Goal: Information Seeking & Learning: Compare options

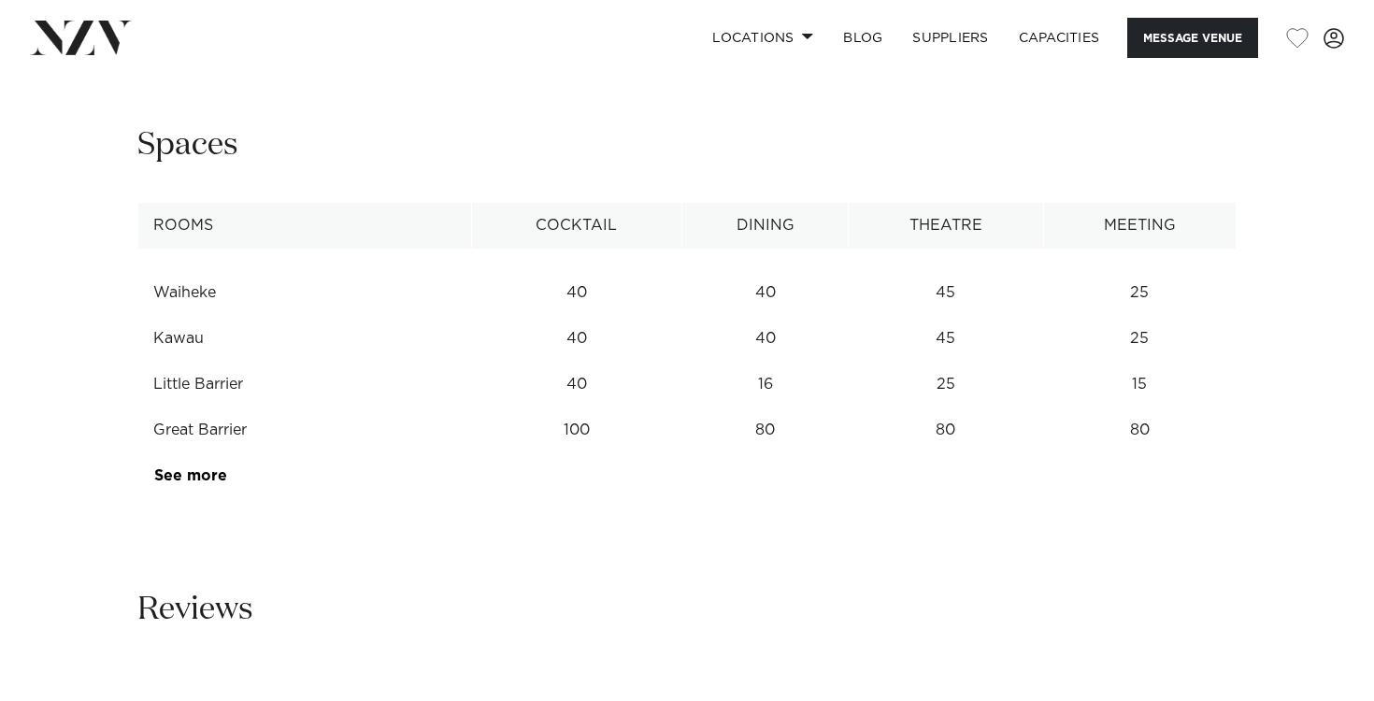
scroll to position [2405, 0]
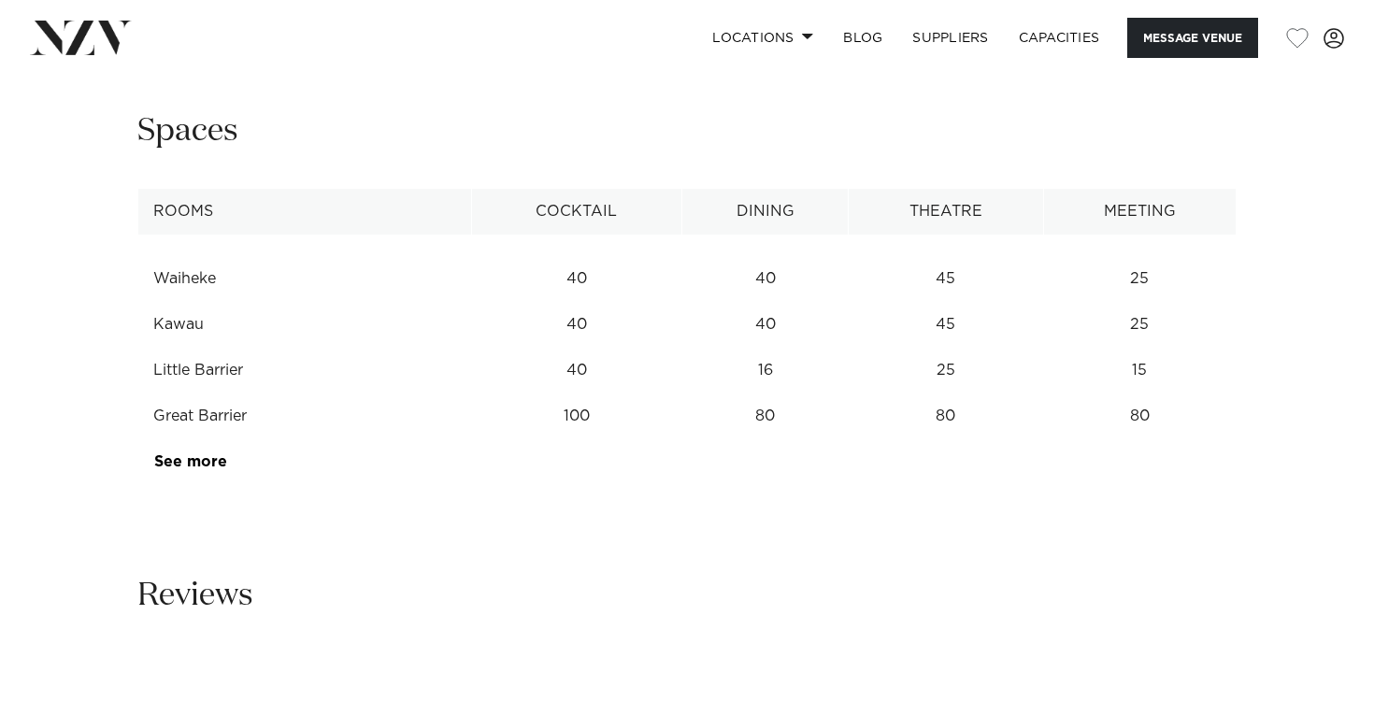
click at [949, 348] on td "45" at bounding box center [946, 325] width 194 height 46
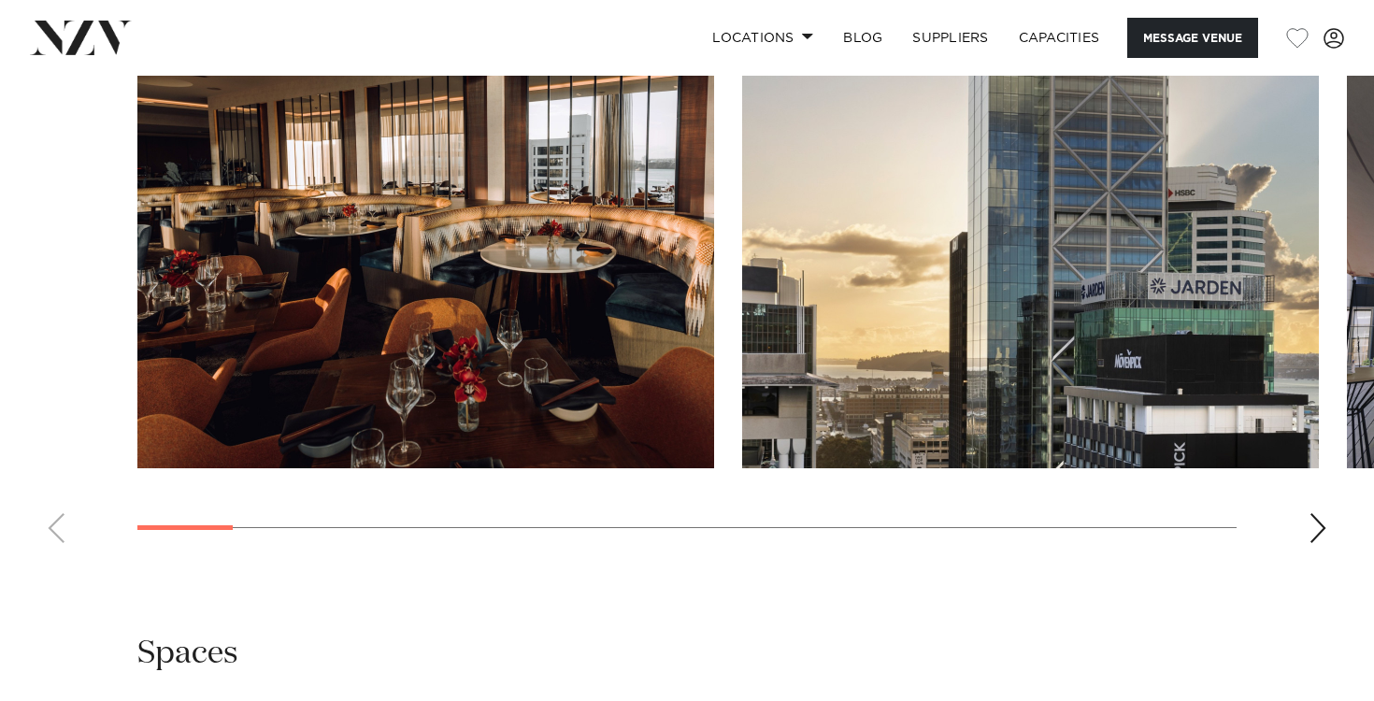
scroll to position [1881, 0]
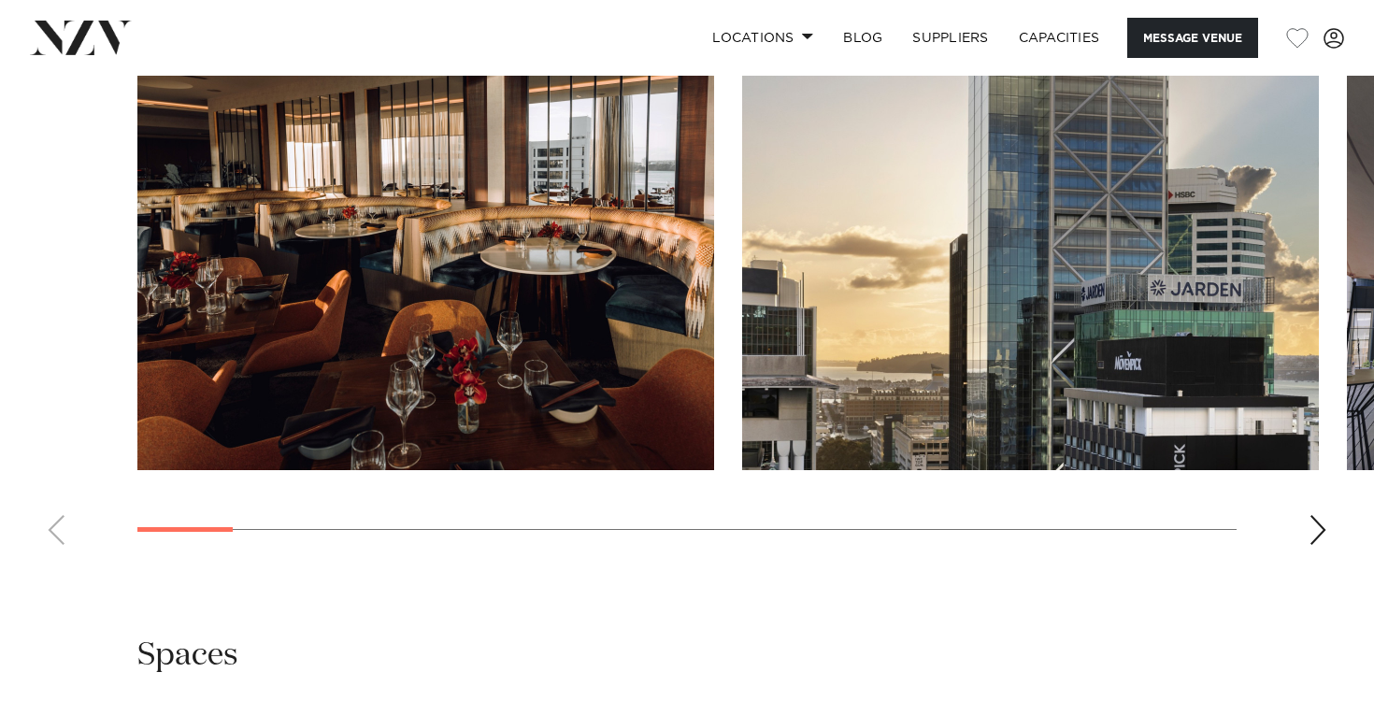
click at [1317, 545] on div "Next slide" at bounding box center [1318, 530] width 19 height 30
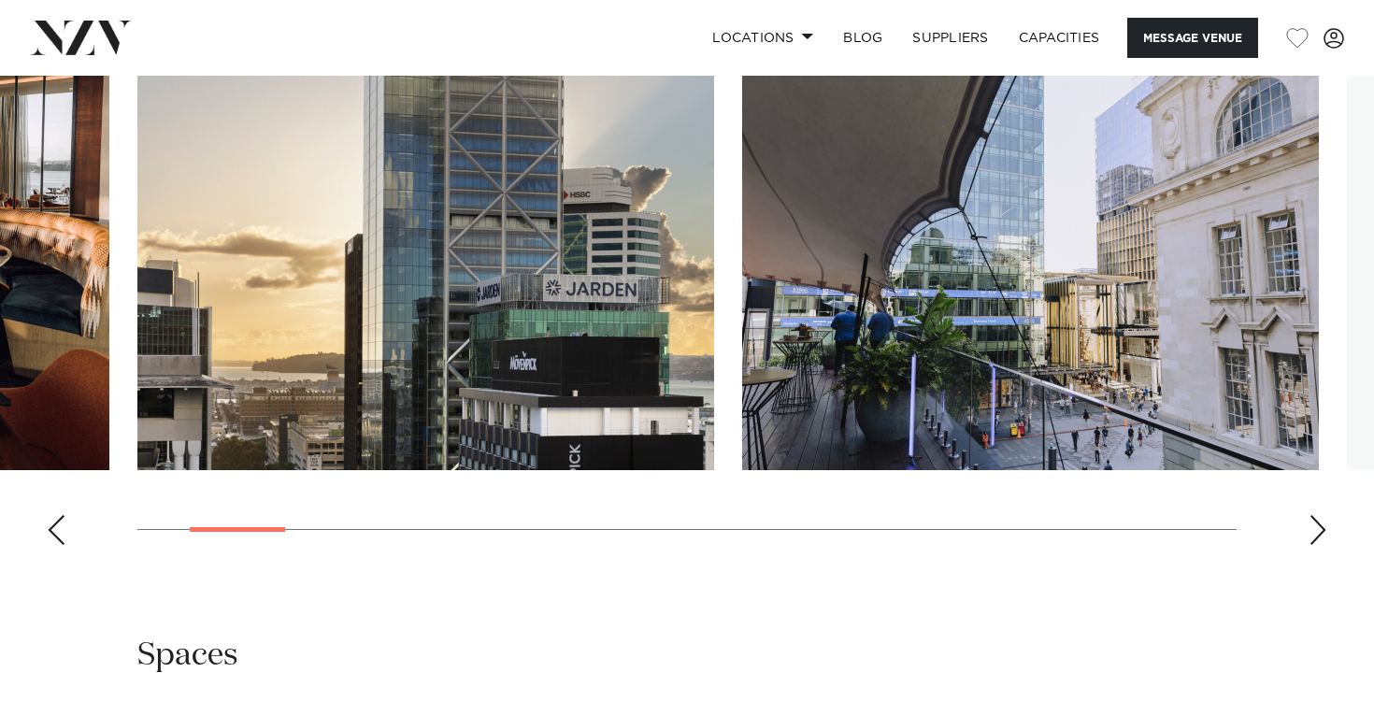
click at [1317, 545] on div "Next slide" at bounding box center [1318, 530] width 19 height 30
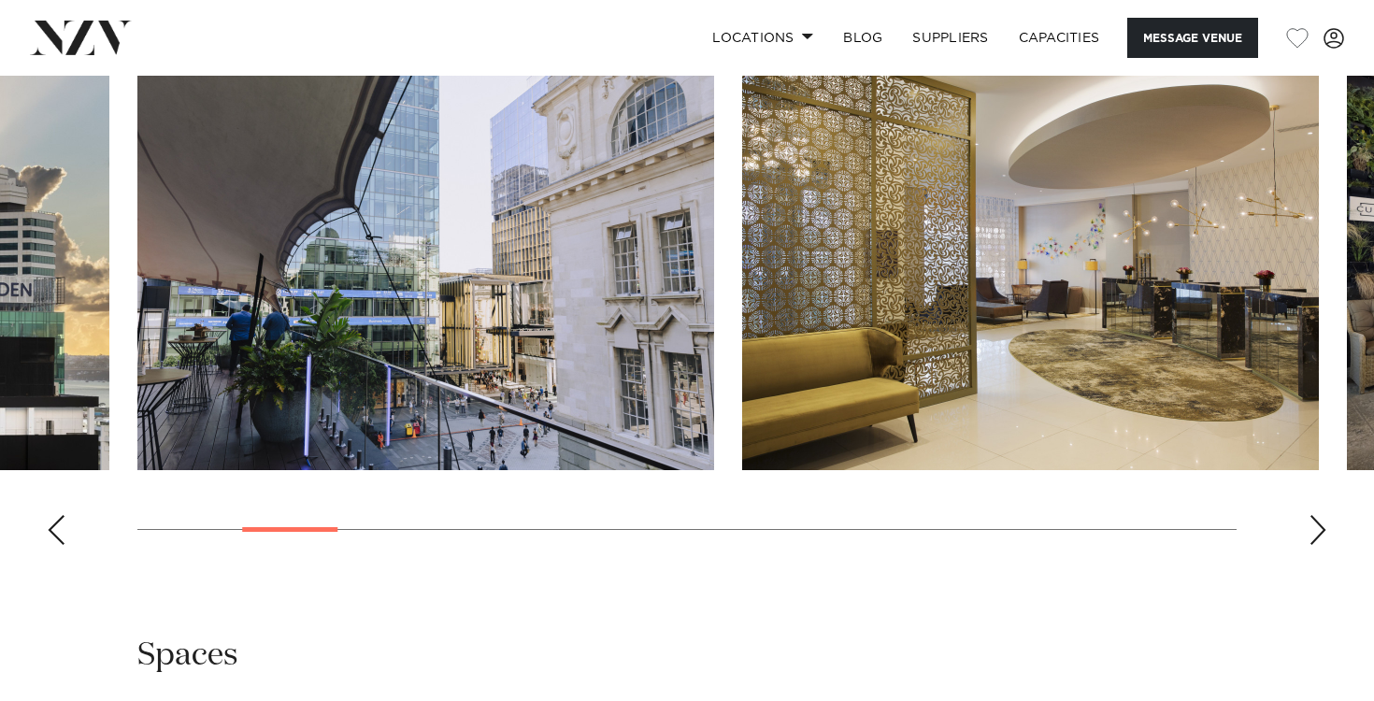
click at [1317, 545] on div "Next slide" at bounding box center [1318, 530] width 19 height 30
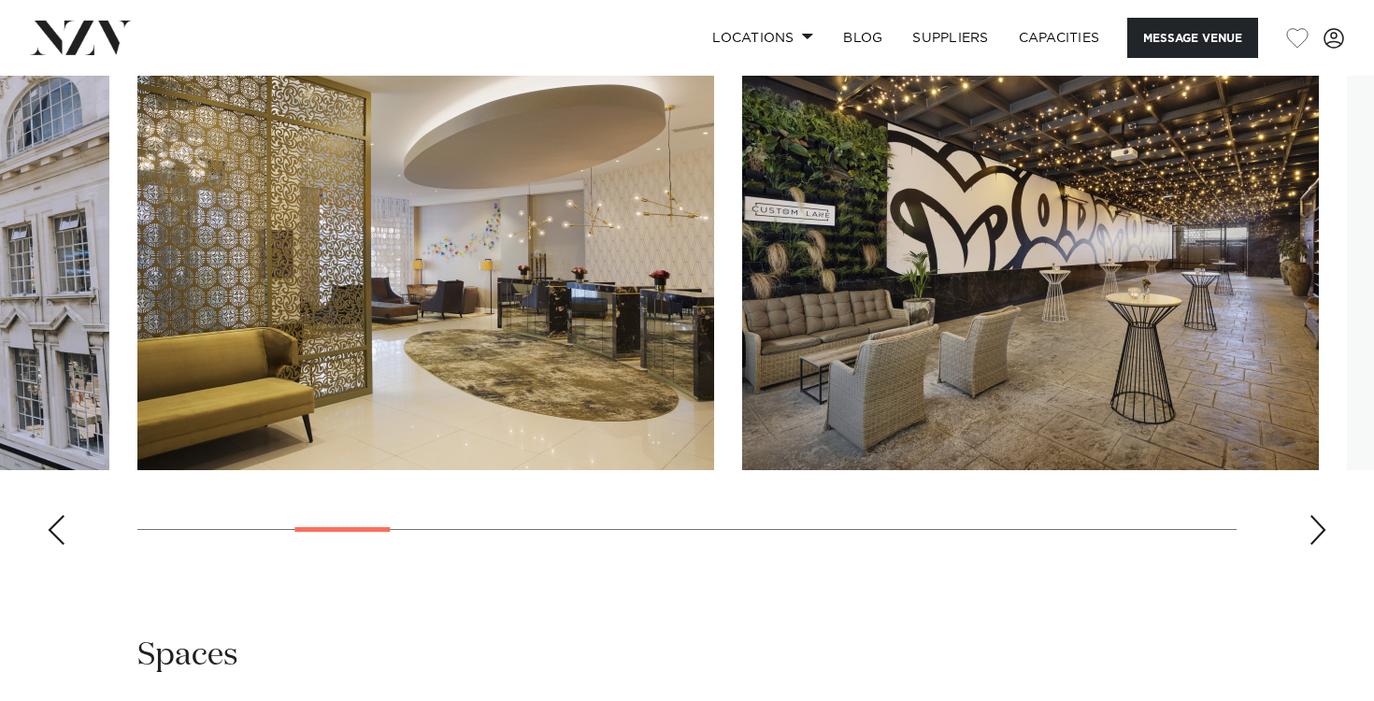
click at [1317, 545] on div "Next slide" at bounding box center [1318, 530] width 19 height 30
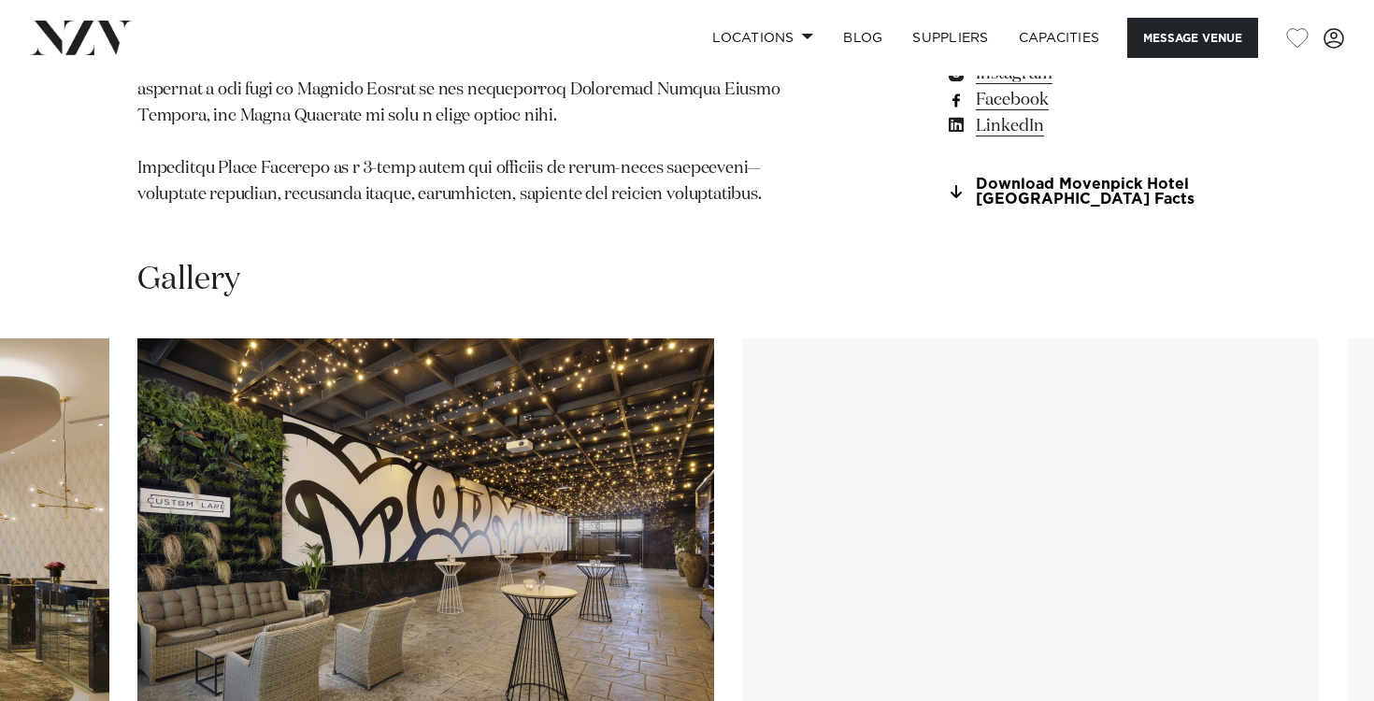
scroll to position [1557, 0]
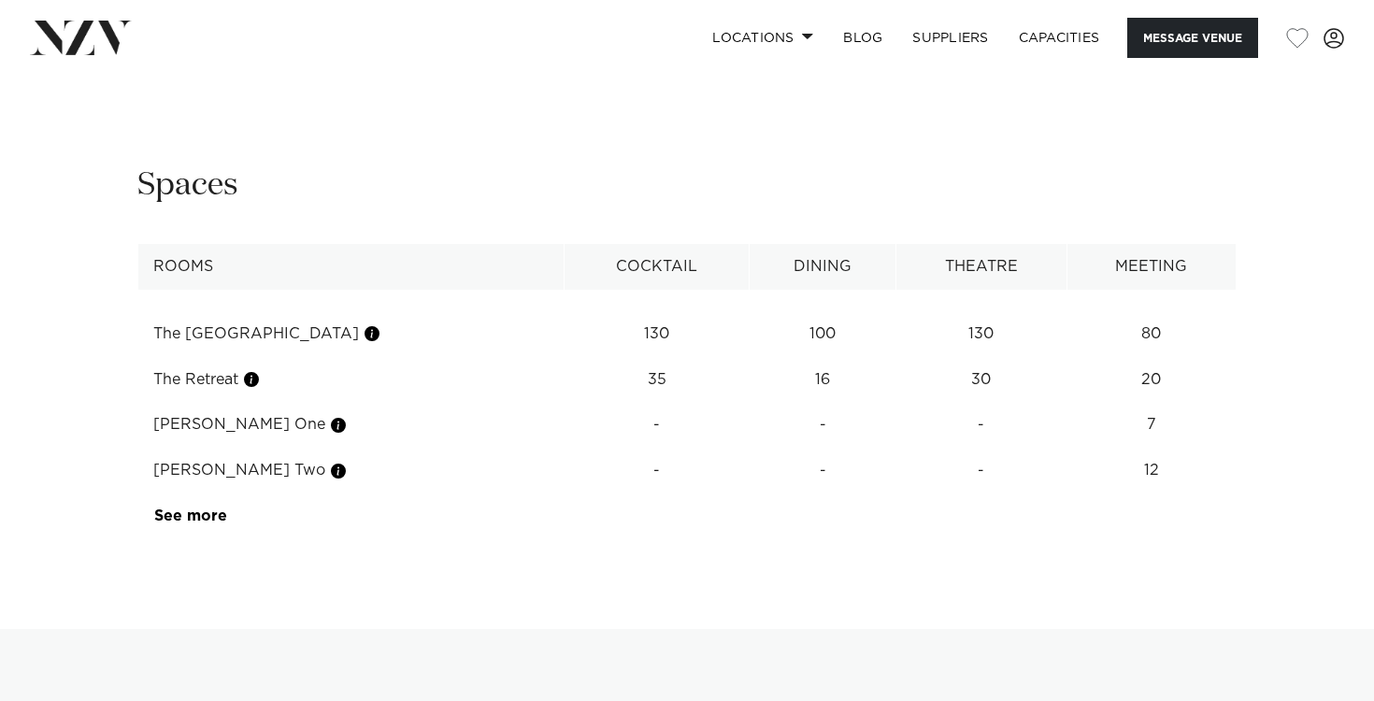
scroll to position [2540, 0]
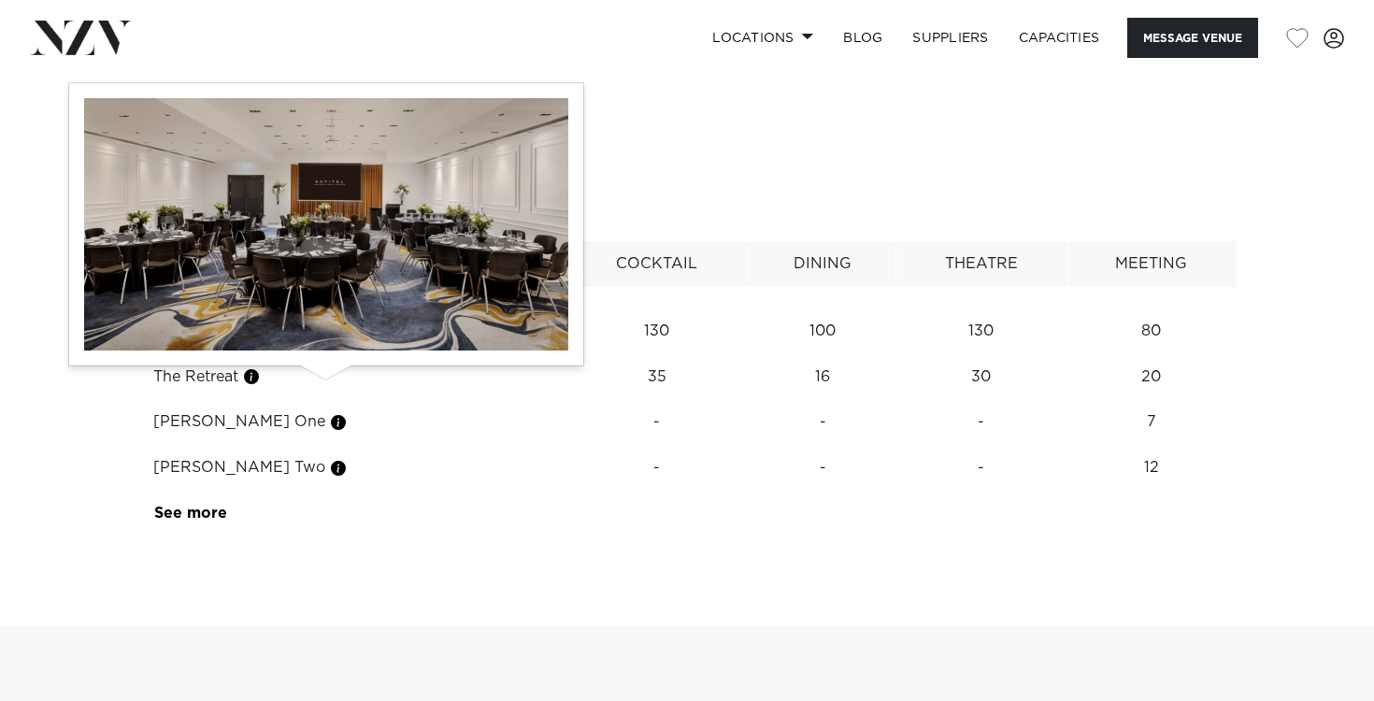
click at [363, 340] on button "button" at bounding box center [372, 331] width 19 height 19
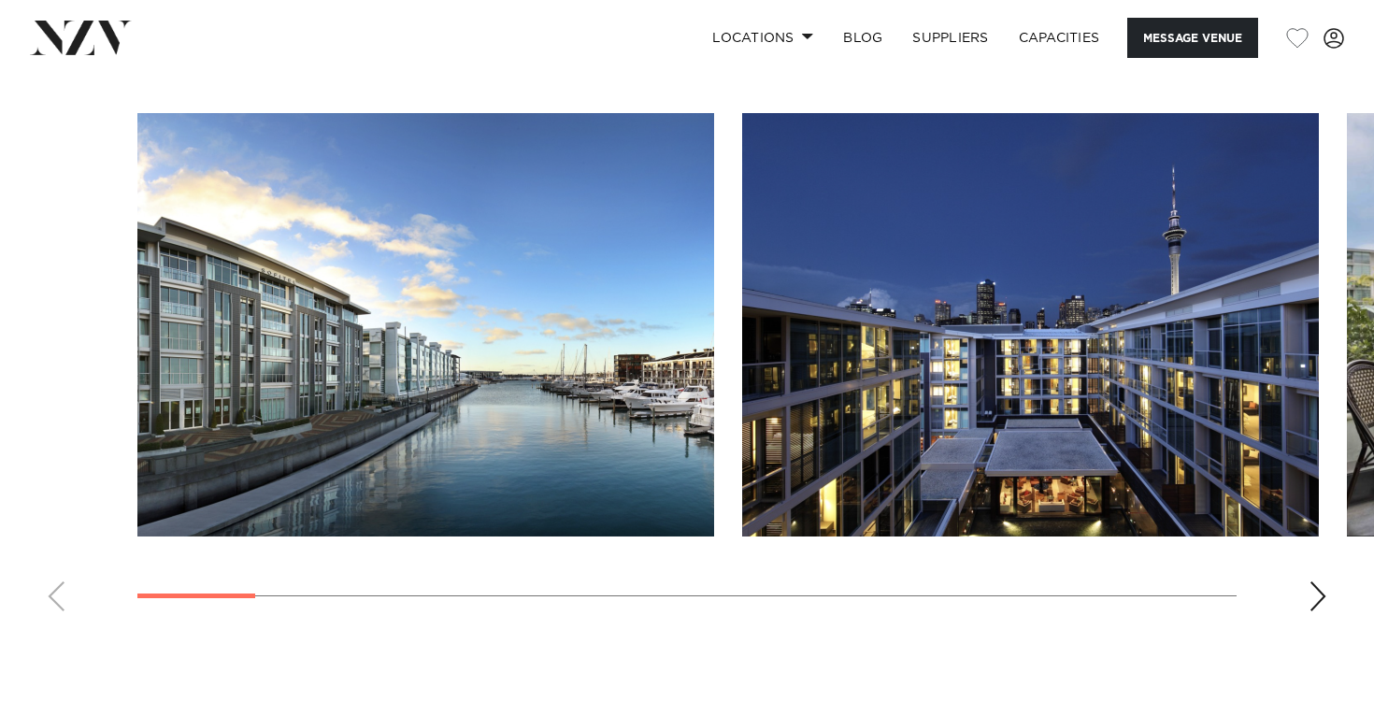
scroll to position [2002, 0]
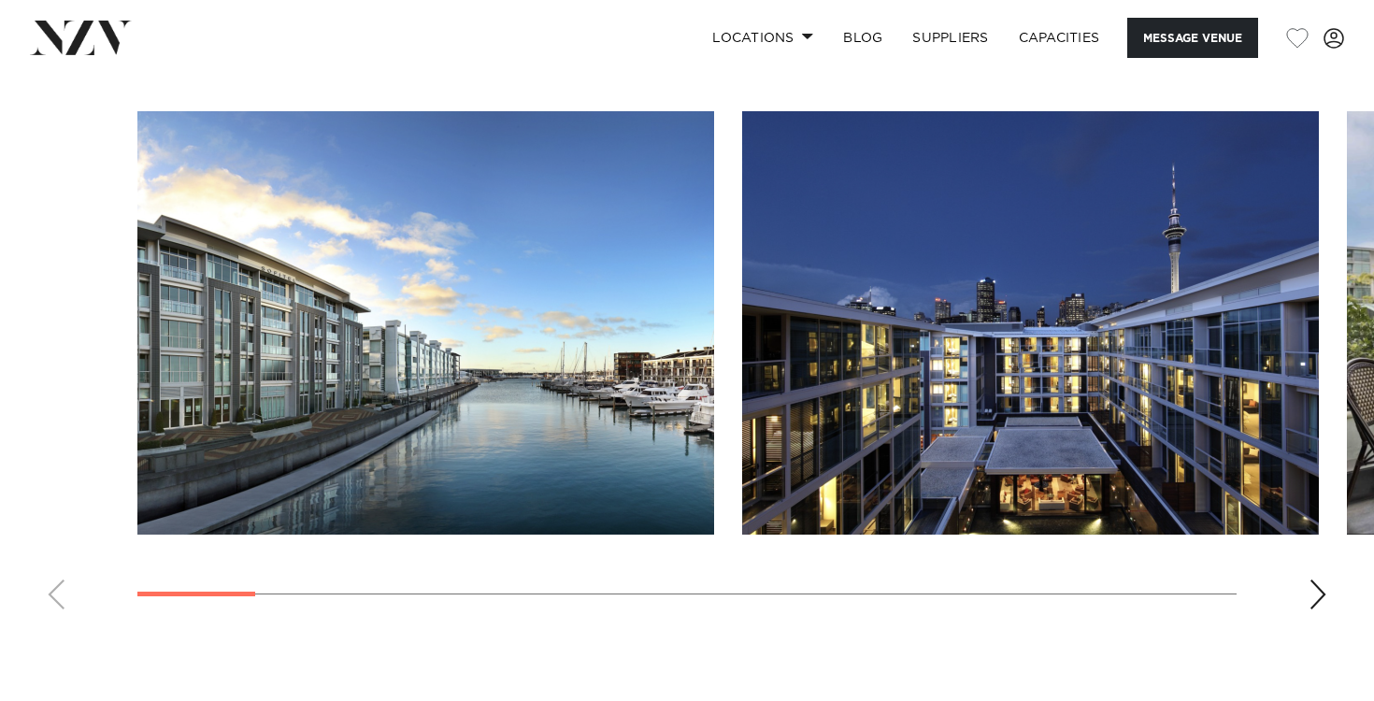
click at [1320, 609] on div "Next slide" at bounding box center [1318, 595] width 19 height 30
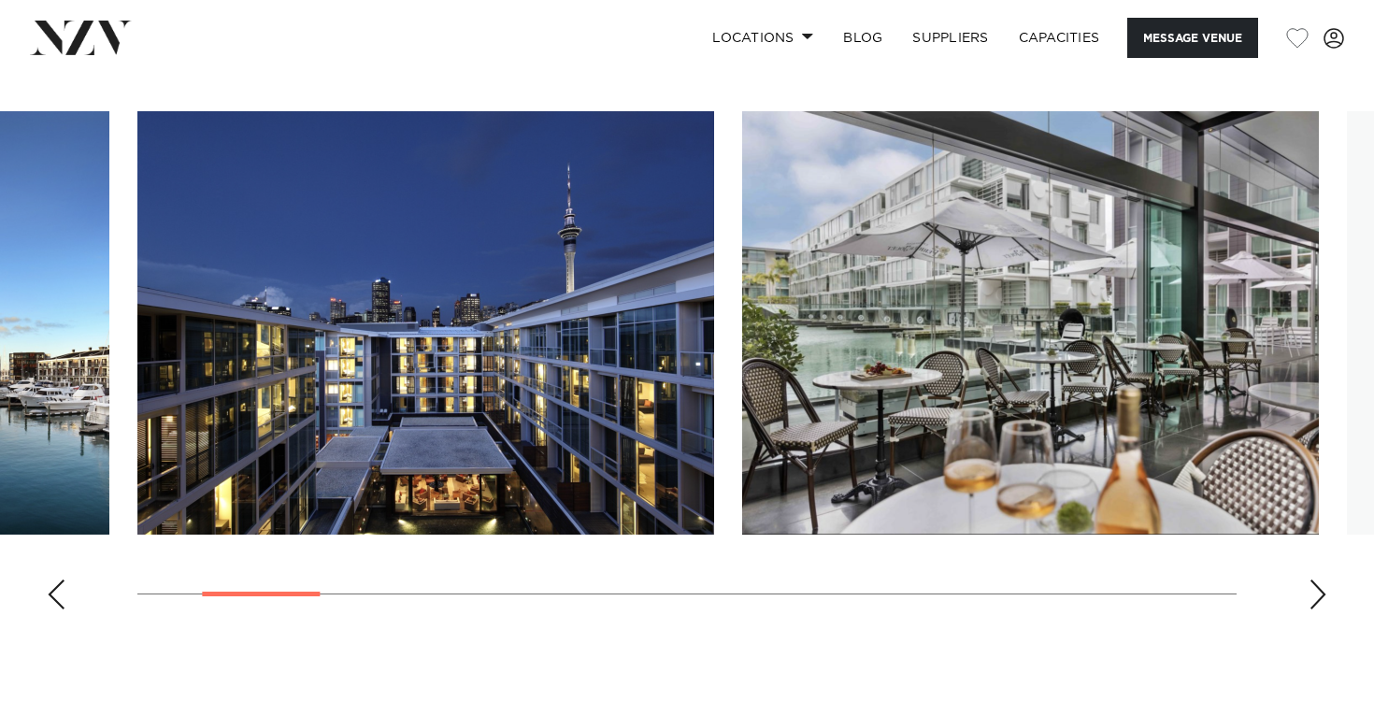
click at [1320, 609] on div "Next slide" at bounding box center [1318, 595] width 19 height 30
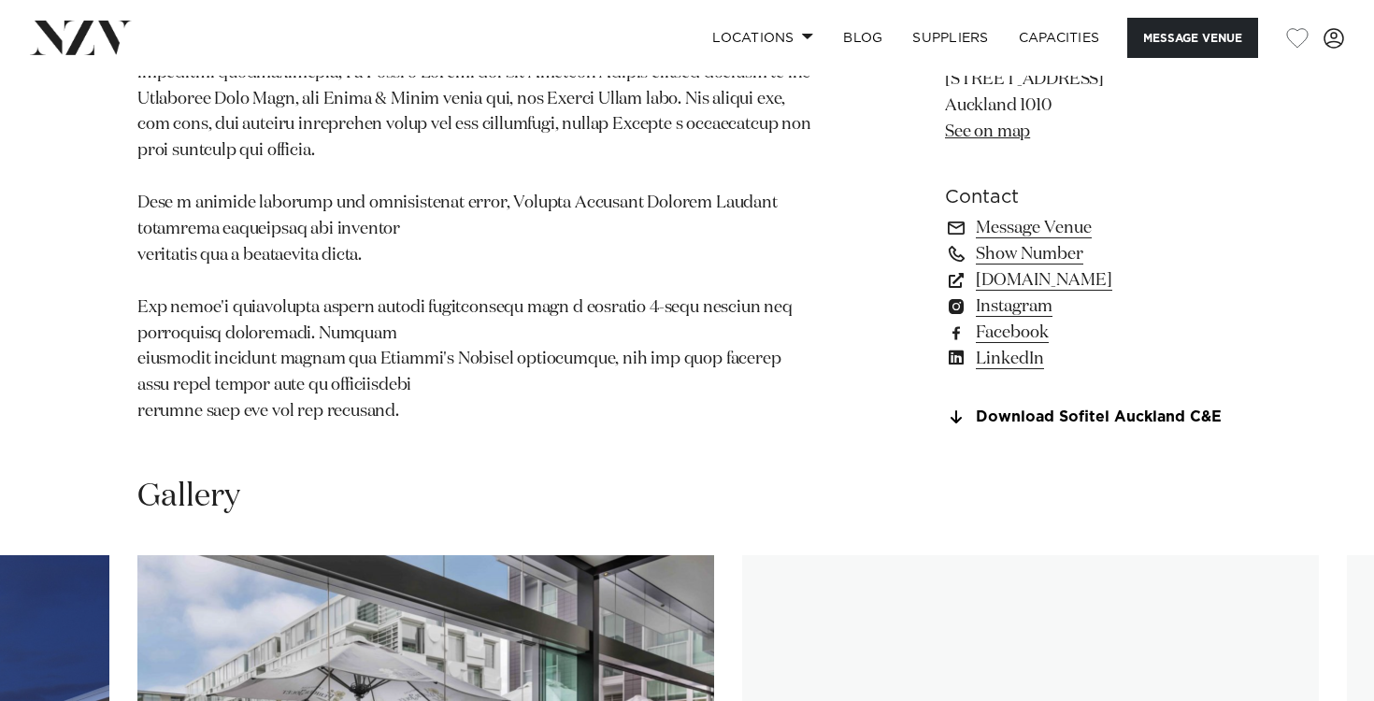
scroll to position [1644, 0]
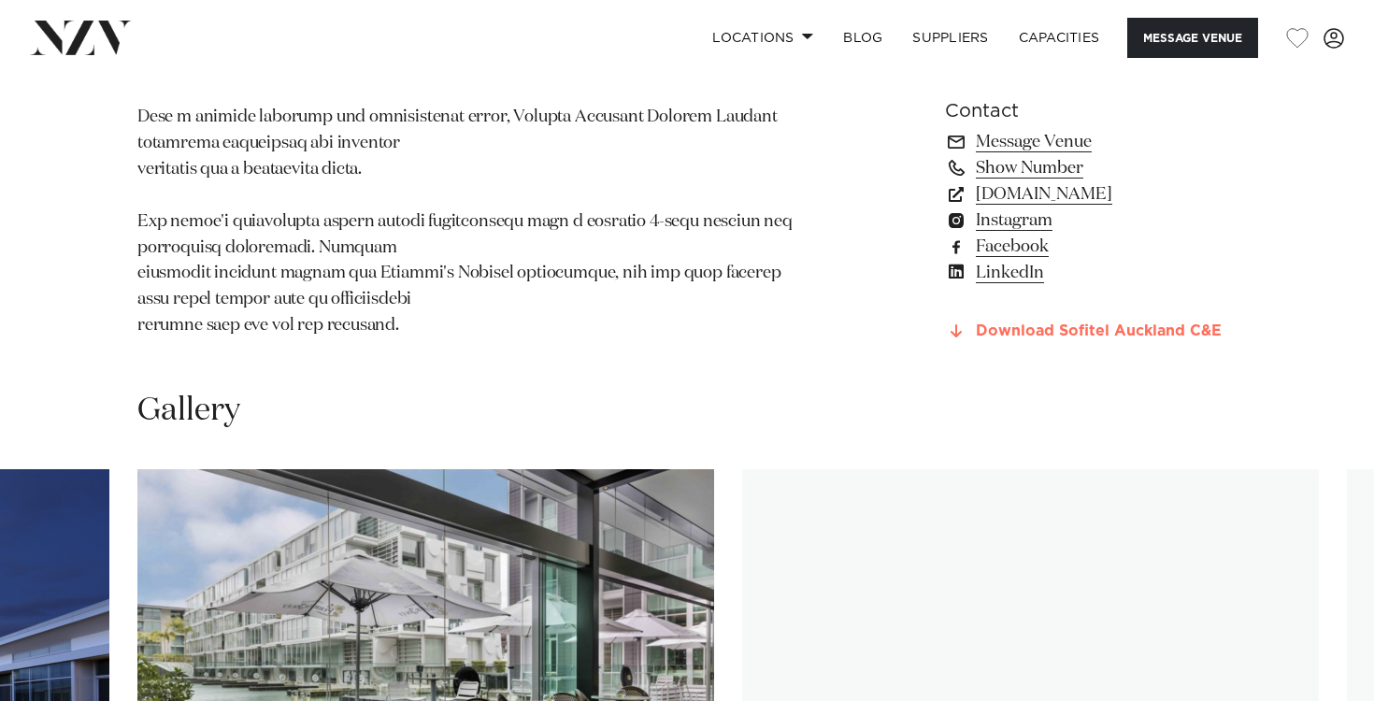
click at [1032, 339] on link "Download Sofitel Auckland C&E" at bounding box center [1091, 330] width 292 height 17
